Goal: Book appointment/travel/reservation

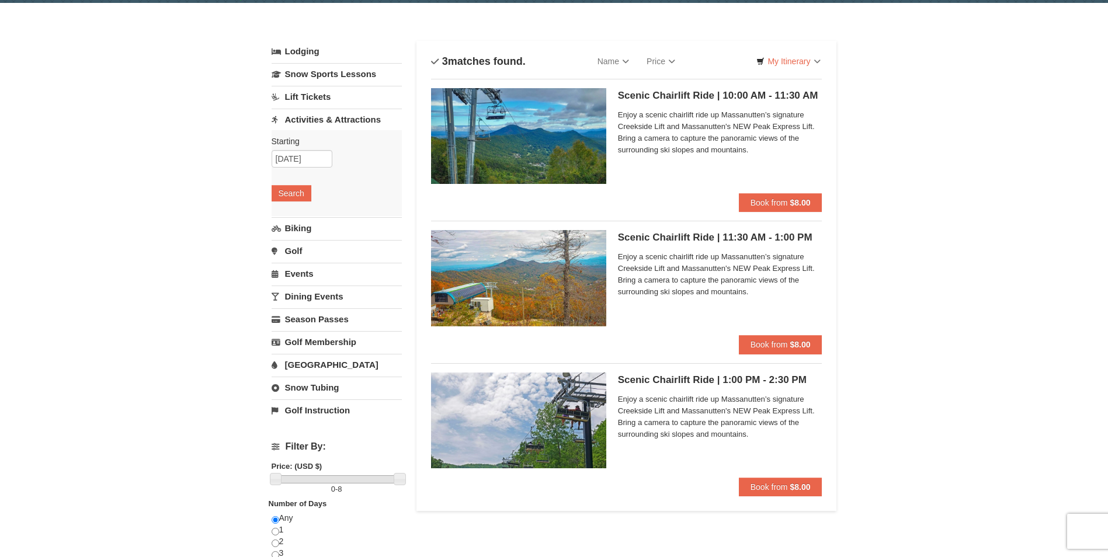
scroll to position [58, 0]
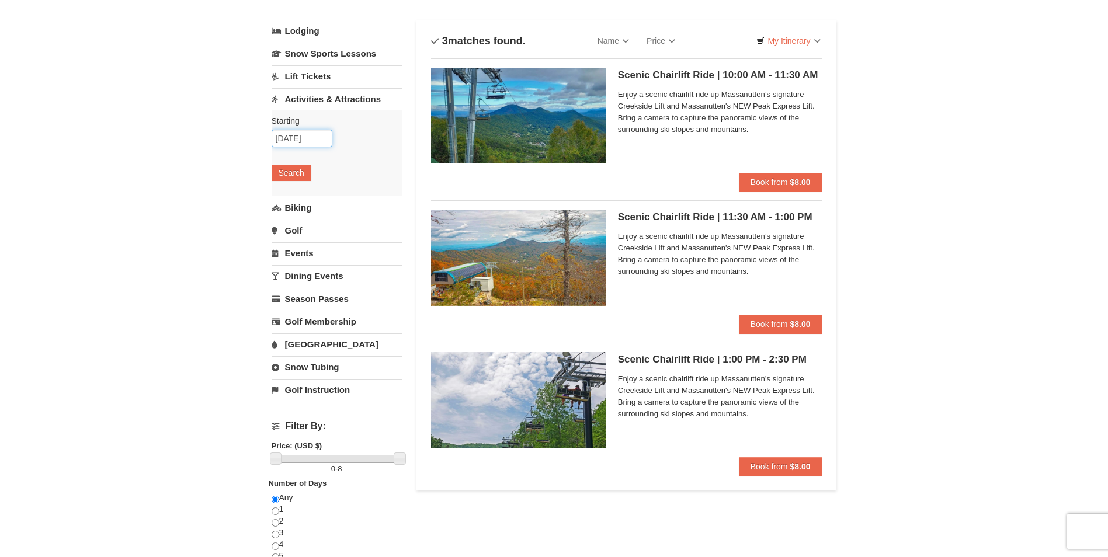
click at [324, 138] on input "[DATE]" at bounding box center [302, 139] width 61 height 18
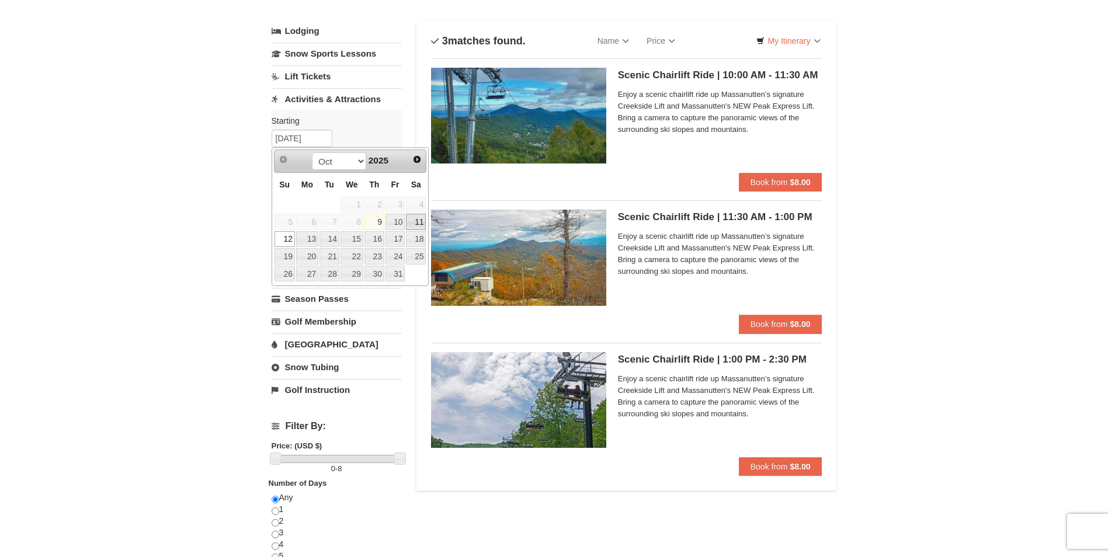
click at [414, 223] on link "11" at bounding box center [416, 222] width 20 height 16
type input "[DATE]"
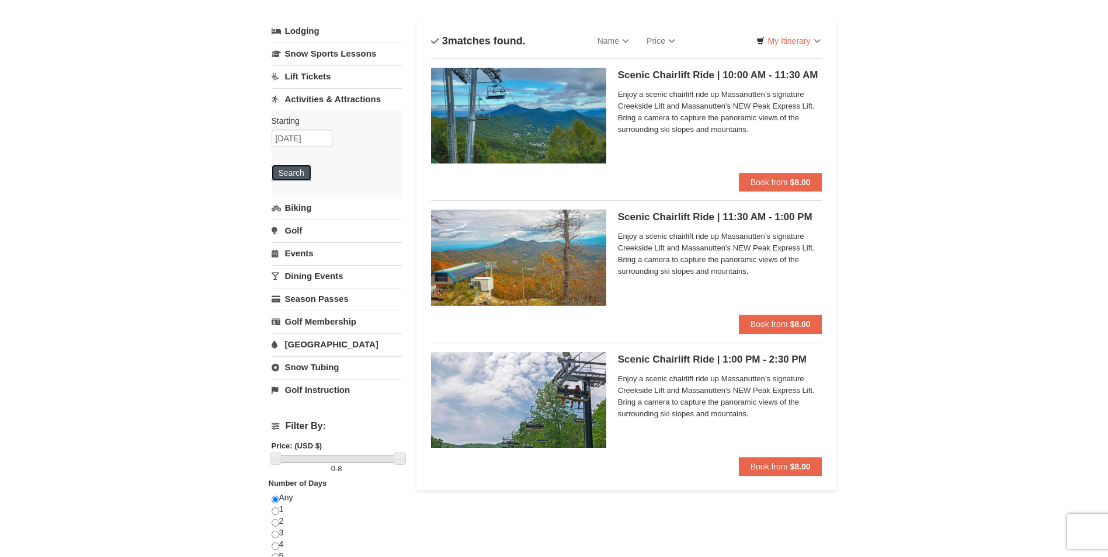
click at [302, 172] on button "Search" at bounding box center [292, 173] width 40 height 16
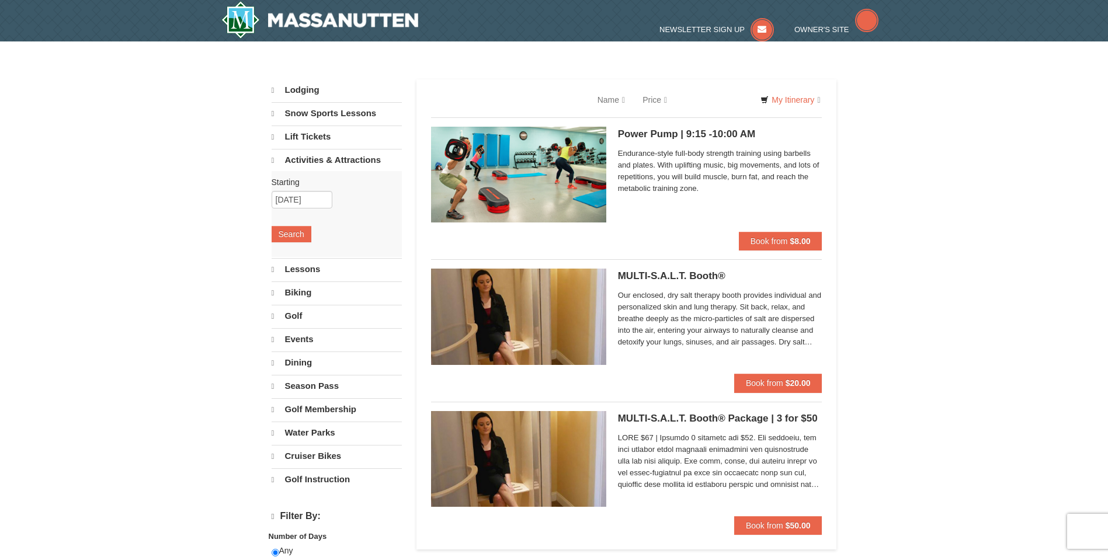
select select "10"
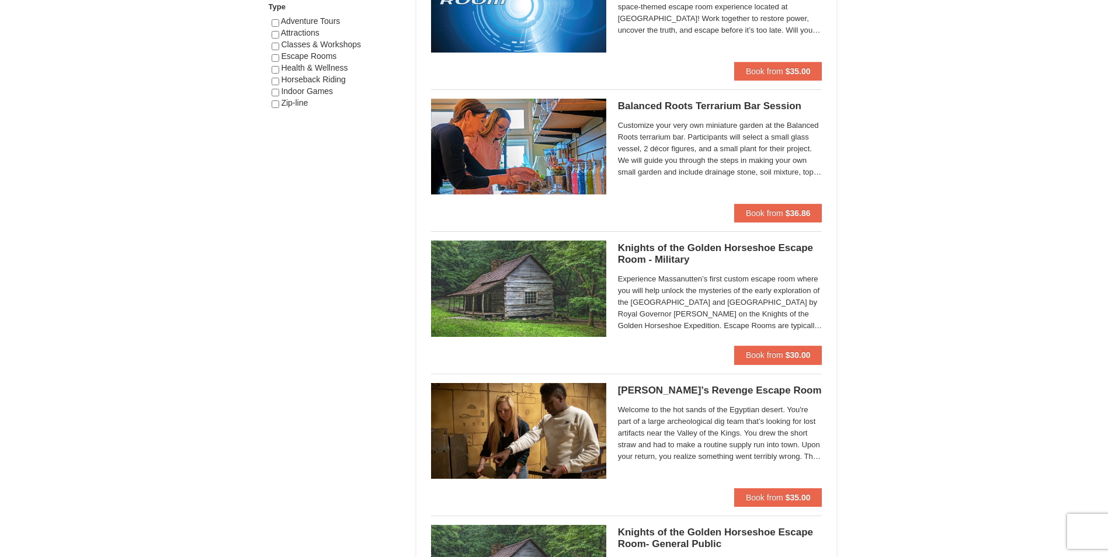
scroll to position [760, 0]
